Goal: Task Accomplishment & Management: Manage account settings

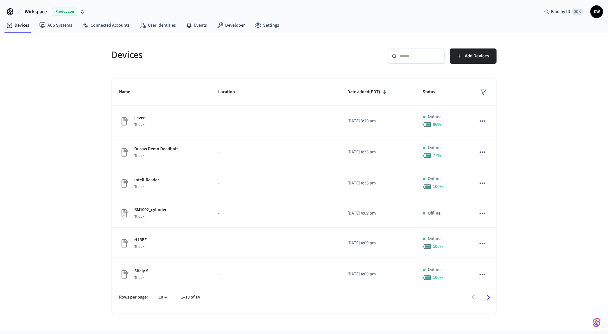
click at [40, 11] on span "Wirkspace" at bounding box center [36, 12] width 22 height 8
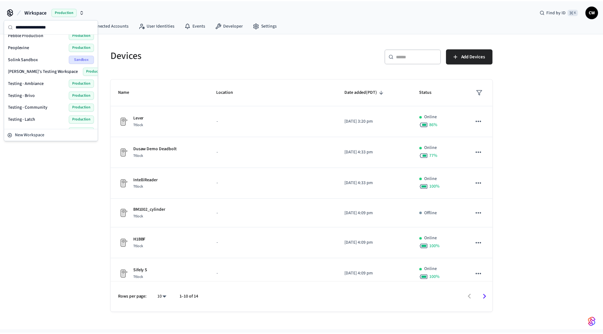
scroll to position [377, 0]
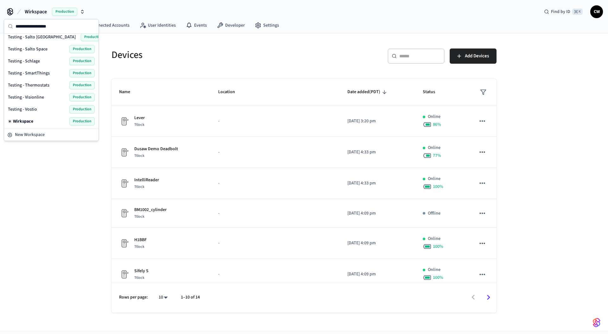
click at [39, 99] on span "Testing - Visionline" at bounding box center [26, 97] width 36 height 6
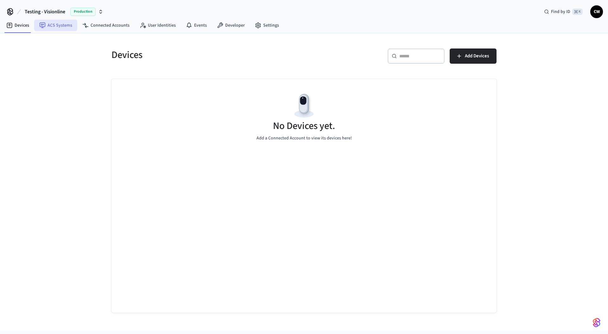
click at [45, 21] on link "ACS Systems" at bounding box center [55, 25] width 43 height 11
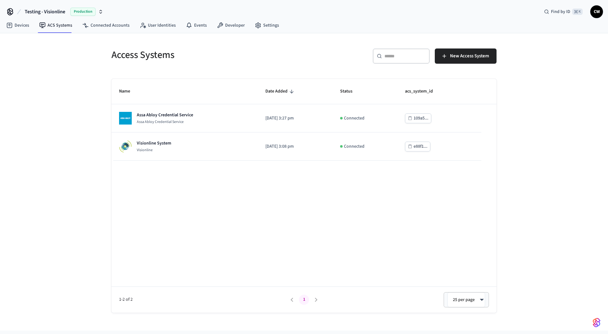
click at [67, 115] on div "Access Systems ​ ​ New Access System Name Date Added Status acs_system_id Assa …" at bounding box center [304, 181] width 608 height 297
click at [192, 52] on h5 "Access Systems" at bounding box center [205, 54] width 189 height 13
click at [79, 77] on div "Access Systems ​ ​ New Access System Name Date Added Status acs_system_id Assa …" at bounding box center [304, 181] width 608 height 297
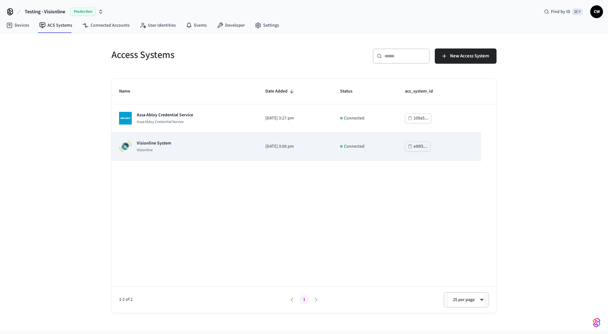
click at [173, 154] on td "Visionline System Visionline" at bounding box center [184, 146] width 146 height 28
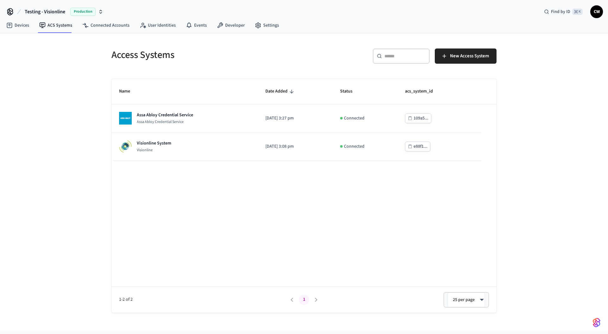
click at [92, 124] on div "Access Systems ​ ​ New Access System Name Date Added Status acs_system_id Assa …" at bounding box center [304, 181] width 608 height 297
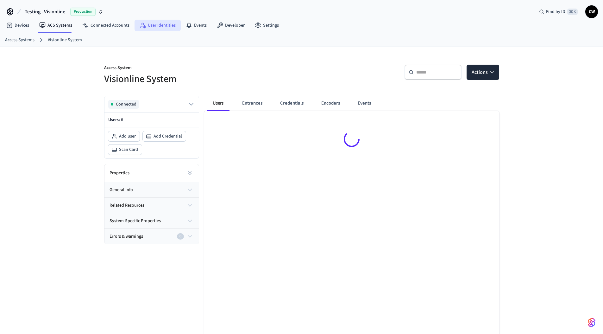
drag, startPoint x: 166, startPoint y: 22, endPoint x: 165, endPoint y: 25, distance: 3.7
click at [166, 21] on link "User Identities" at bounding box center [158, 25] width 46 height 11
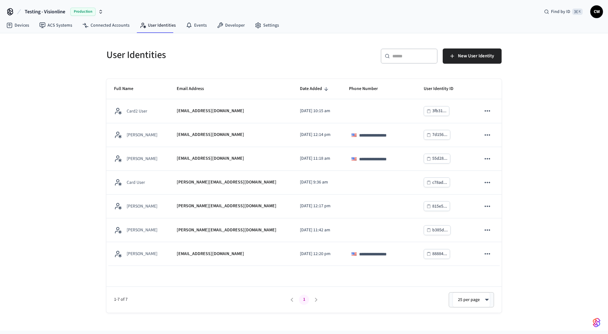
click at [63, 102] on div "**********" at bounding box center [304, 181] width 608 height 297
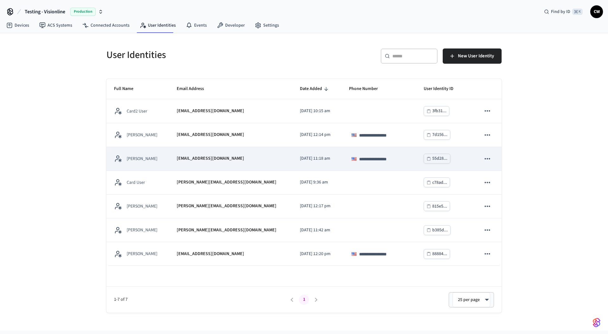
click at [227, 156] on div "[EMAIL_ADDRESS][DOMAIN_NAME]" at bounding box center [231, 158] width 108 height 7
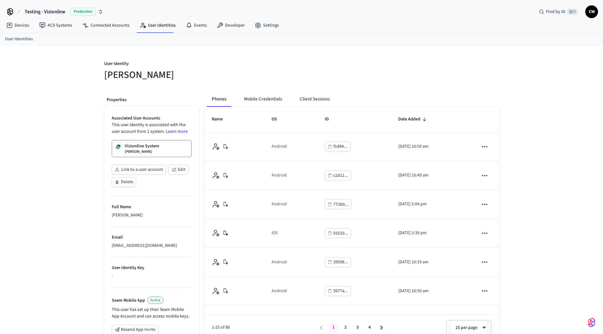
click at [33, 135] on div "User Identity [PERSON_NAME] Properties Associated User Accounts This user ident…" at bounding box center [301, 238] width 603 height 386
click at [151, 151] on div "Visionline System [PERSON_NAME]" at bounding box center [142, 148] width 35 height 11
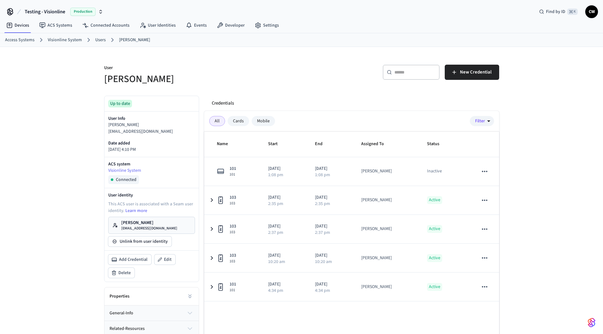
click at [321, 93] on div "Credentials All Cards Mobile Filter Name Start End Assigned To Status 101 101 2…" at bounding box center [349, 229] width 300 height 277
click at [500, 67] on div "User Collin Wirkus ​ ​ New Credential Up to date User Info Collin Wirkus collin…" at bounding box center [301, 207] width 405 height 321
click at [490, 71] on span "New Credential" at bounding box center [476, 72] width 32 height 8
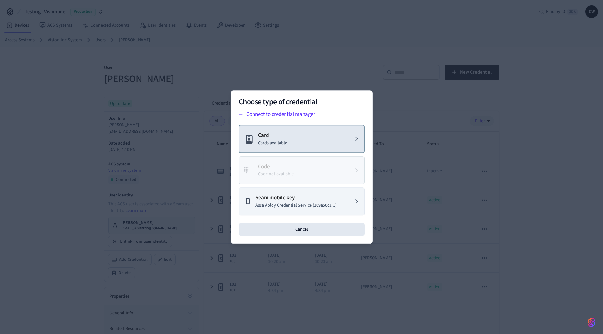
click at [296, 146] on button "Card Cards available" at bounding box center [302, 139] width 126 height 28
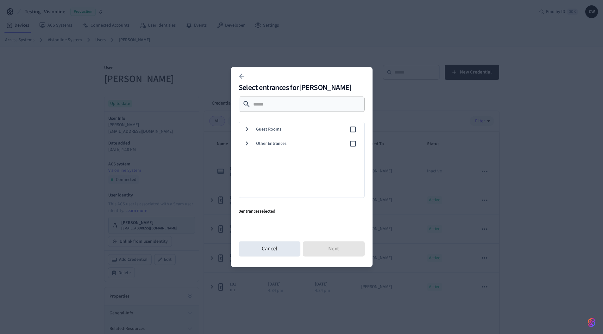
click at [267, 130] on span "Guest Rooms" at bounding box center [302, 129] width 93 height 7
click at [279, 145] on span "101" at bounding box center [313, 143] width 91 height 7
click at [241, 74] on icon at bounding box center [242, 77] width 8 height 8
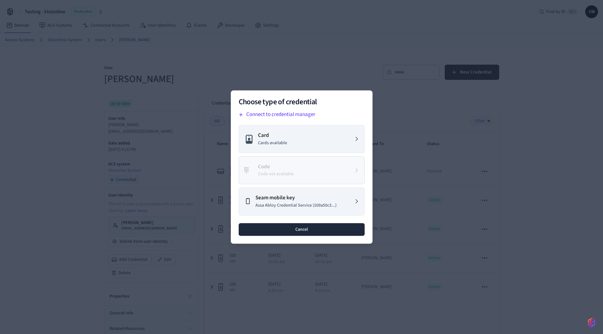
click at [292, 229] on button "Cancel" at bounding box center [302, 229] width 126 height 13
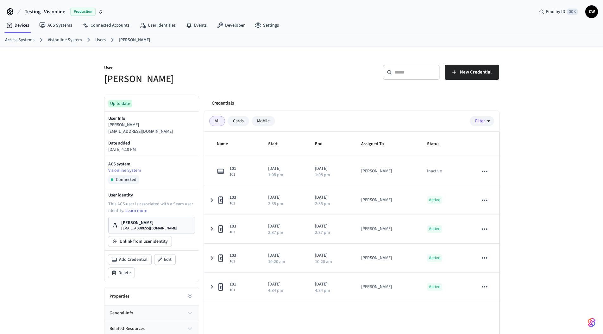
click at [176, 65] on p "User" at bounding box center [201, 69] width 194 height 8
click at [95, 40] on link "Users" at bounding box center [100, 40] width 10 height 7
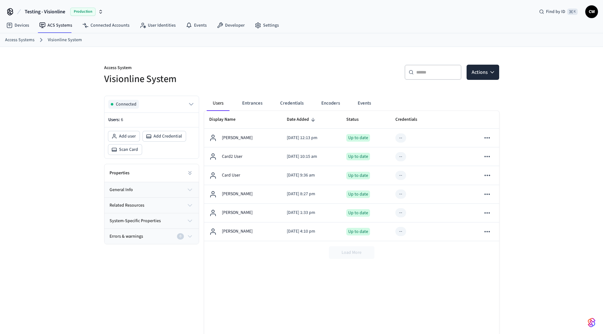
click at [55, 104] on div "Access System Visionline System ​ ​ Actions Connected Users: 6 Add user Add Cre…" at bounding box center [301, 204] width 603 height 314
click at [251, 59] on div "Access System Visionline System" at bounding box center [197, 71] width 201 height 29
click at [52, 22] on link "ACS Systems" at bounding box center [55, 25] width 43 height 11
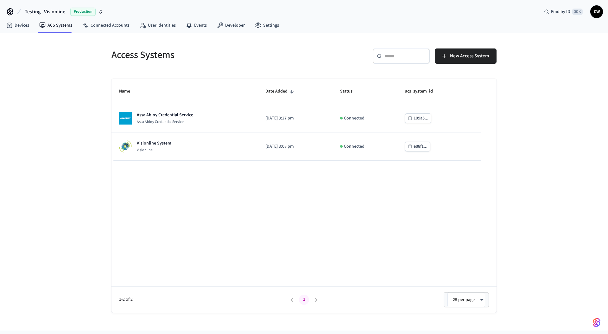
click at [63, 124] on div "Access Systems ​ ​ New Access System Name Date Added Status acs_system_id Assa …" at bounding box center [304, 181] width 608 height 297
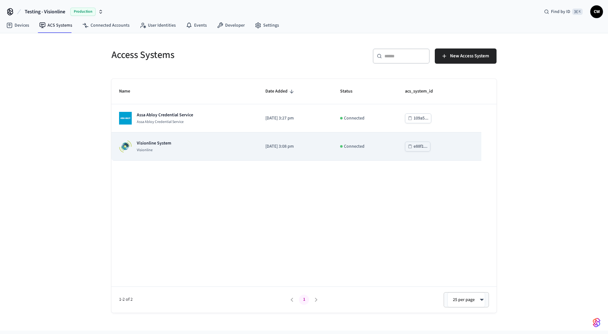
click at [155, 150] on p "Visionline" at bounding box center [154, 150] width 35 height 5
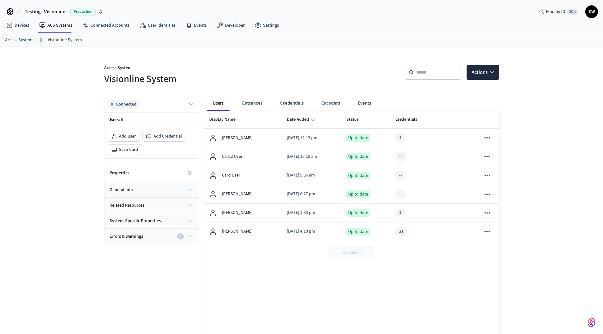
click at [71, 181] on div "Access System Visionline System ​ ​ Actions Connected Users: 6 Add user Add Cre…" at bounding box center [301, 204] width 603 height 314
click at [72, 131] on div "Access System Visionline System ​ ​ Actions Connected Users: 6 Add user Add Cre…" at bounding box center [301, 204] width 603 height 314
click at [109, 81] on h5 "Visionline System" at bounding box center [201, 79] width 194 height 13
click at [157, 78] on h5 "Visionline System" at bounding box center [201, 79] width 194 height 13
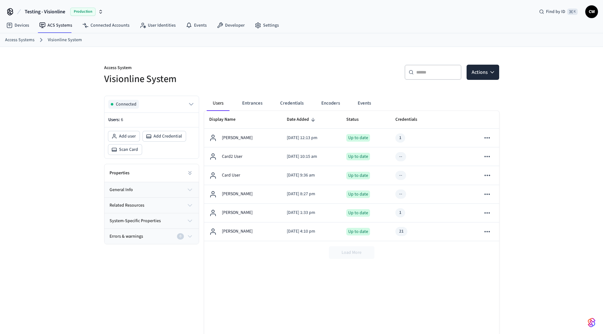
click at [72, 111] on div "Access System Visionline System ​ ​ Actions Connected Users: 6 Add user Add Cre…" at bounding box center [301, 204] width 603 height 314
drag, startPoint x: 81, startPoint y: 131, endPoint x: 105, endPoint y: 89, distance: 48.6
click at [82, 130] on div "Access System Visionline System ​ ​ Actions Connected Users: 6 Add user Add Cre…" at bounding box center [301, 204] width 603 height 314
